Goal: Transaction & Acquisition: Obtain resource

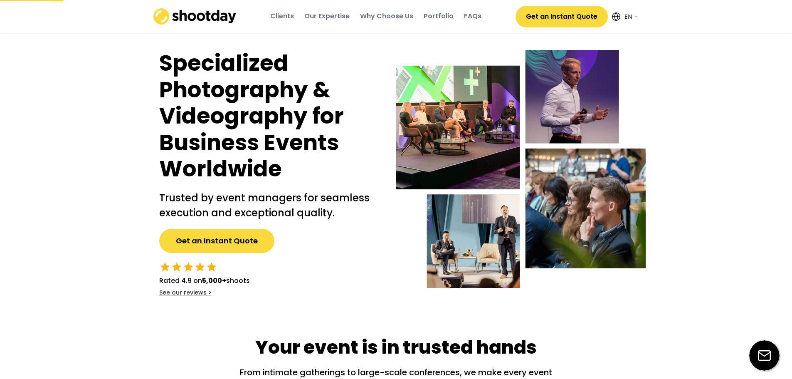
select select ""en""
click at [554, 18] on button "Get an Instant Quote" at bounding box center [562, 17] width 92 height 22
